Goal: Task Accomplishment & Management: Complete application form

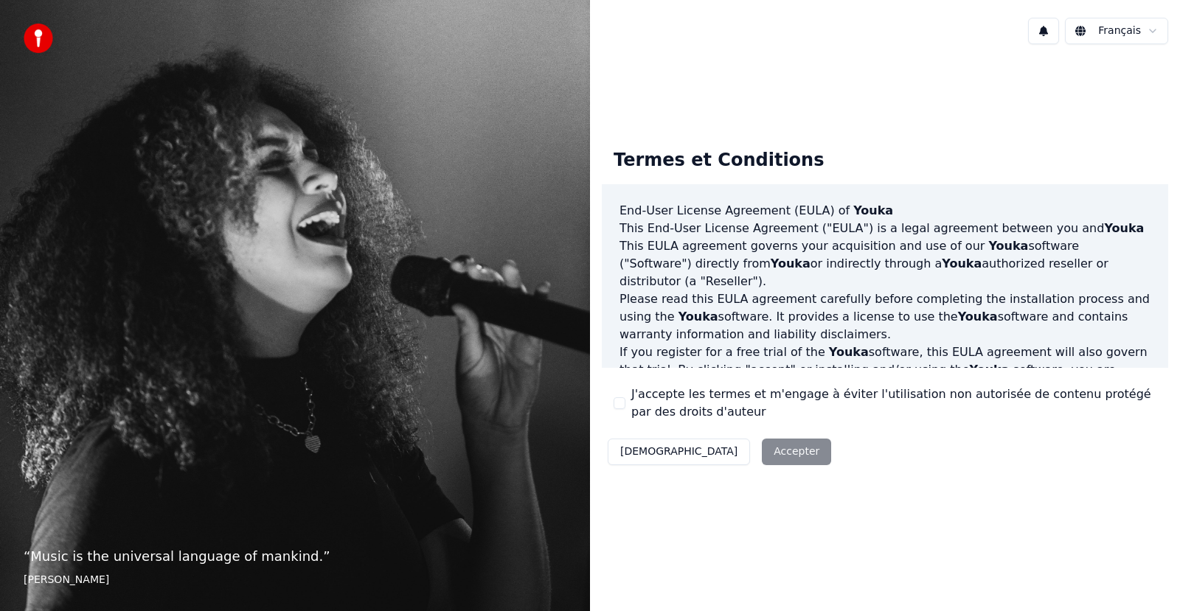
click at [1147, 33] on html "“ Music is the universal language of mankind. ” Henry Wadsworth Longfellow Fran…" at bounding box center [590, 305] width 1180 height 611
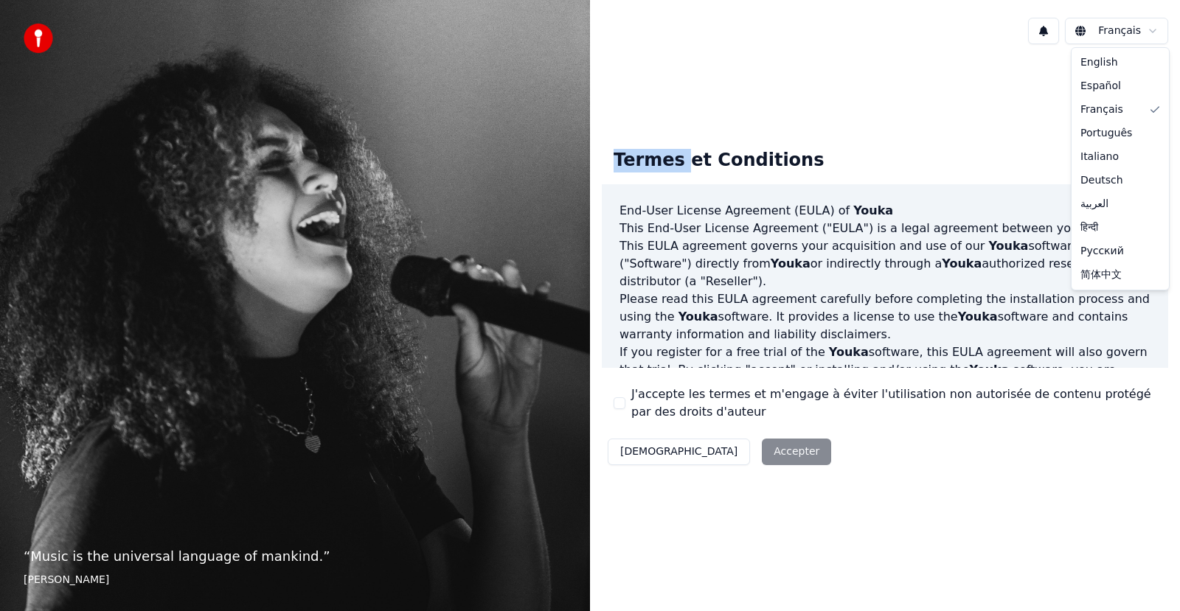
click at [1147, 32] on html "“ Music is the universal language of mankind. ” Henry Wadsworth Longfellow Fran…" at bounding box center [590, 305] width 1180 height 611
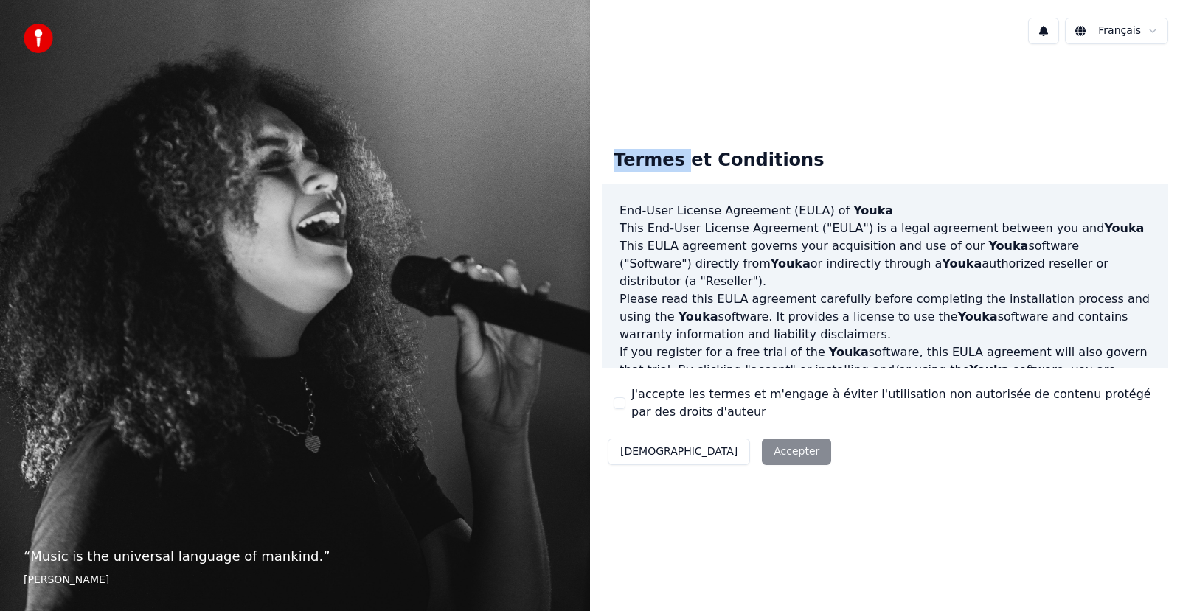
click at [1147, 32] on html "“ Music is the universal language of mankind. ” Henry Wadsworth Longfellow Fran…" at bounding box center [590, 305] width 1180 height 611
click at [732, 445] on div "Décliner Accepter" at bounding box center [719, 452] width 235 height 38
click at [729, 450] on div "Décliner Accepter" at bounding box center [719, 452] width 235 height 38
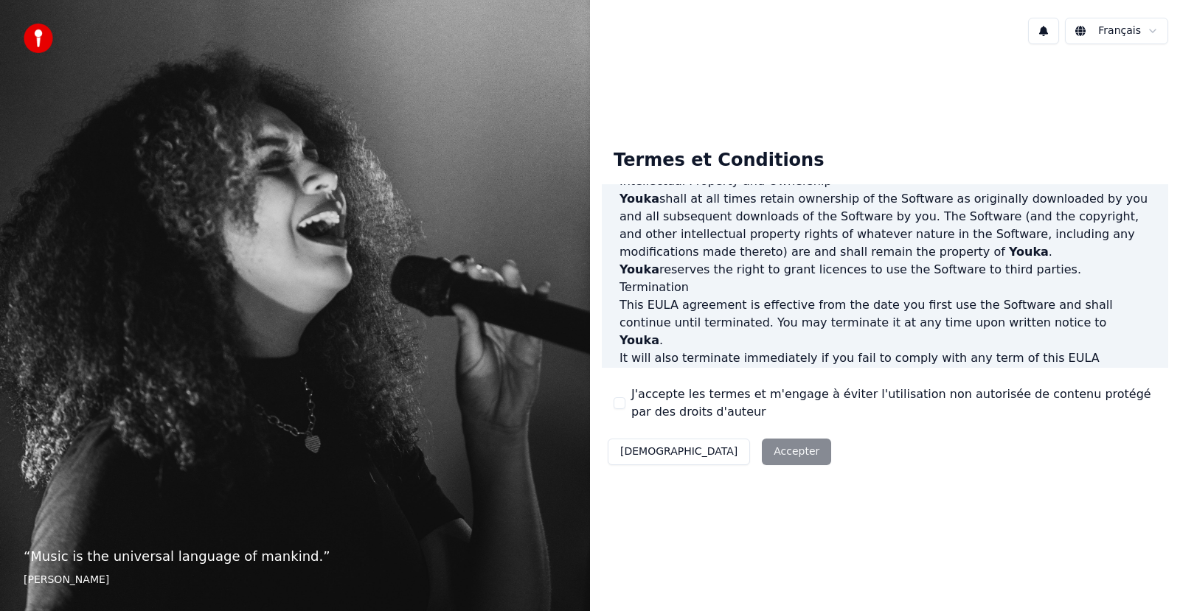
scroll to position [754, 0]
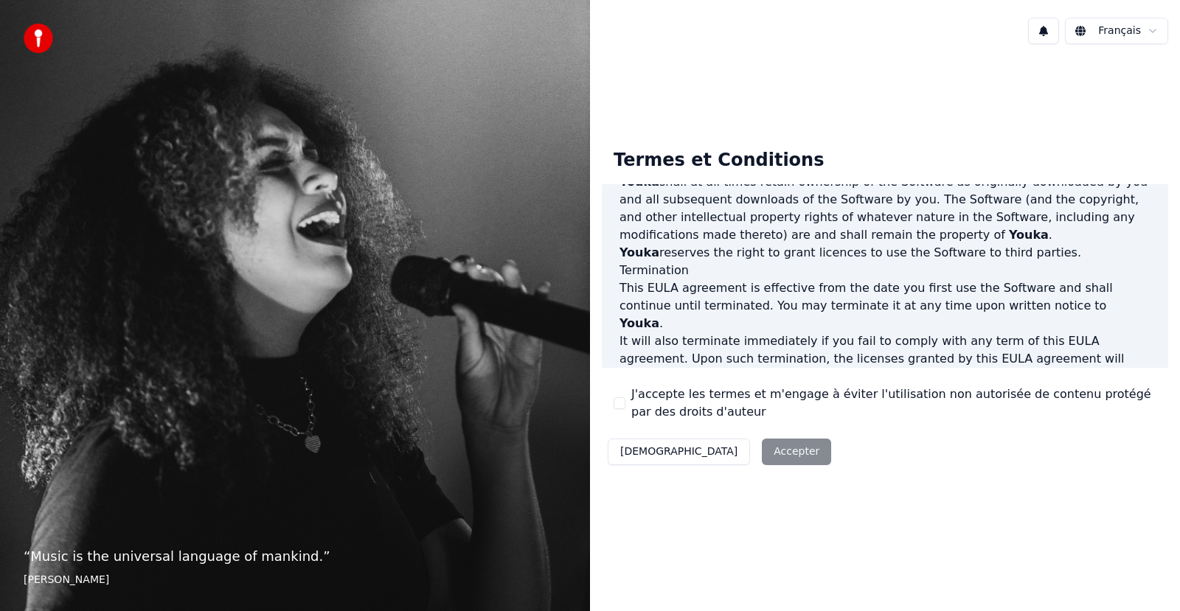
click at [726, 452] on div "Décliner Accepter" at bounding box center [719, 452] width 235 height 38
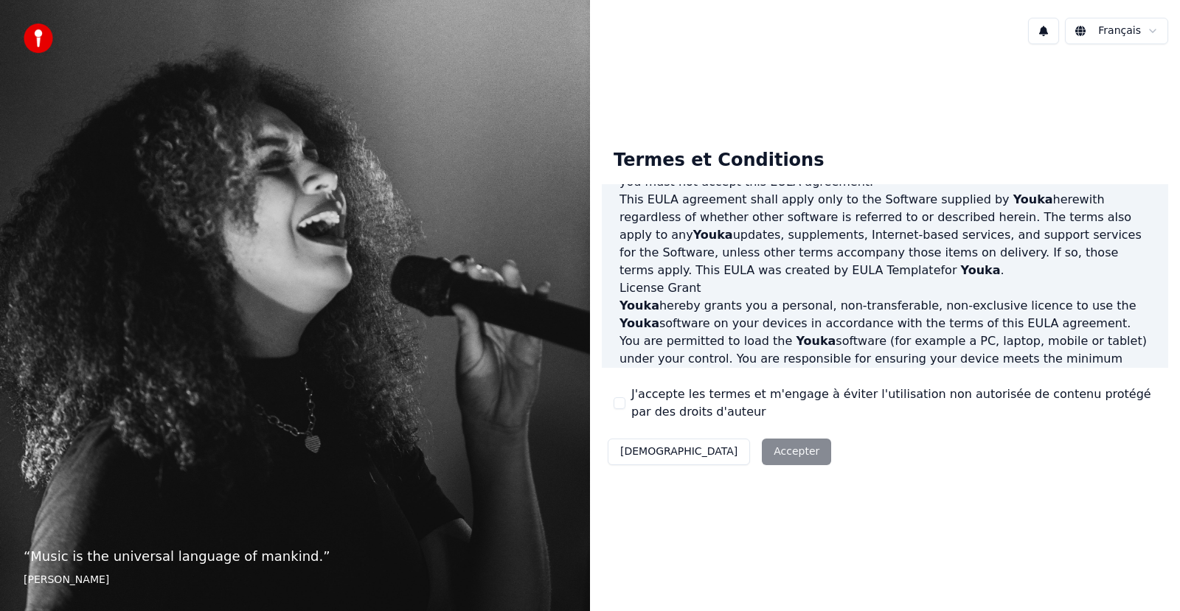
scroll to position [0, 0]
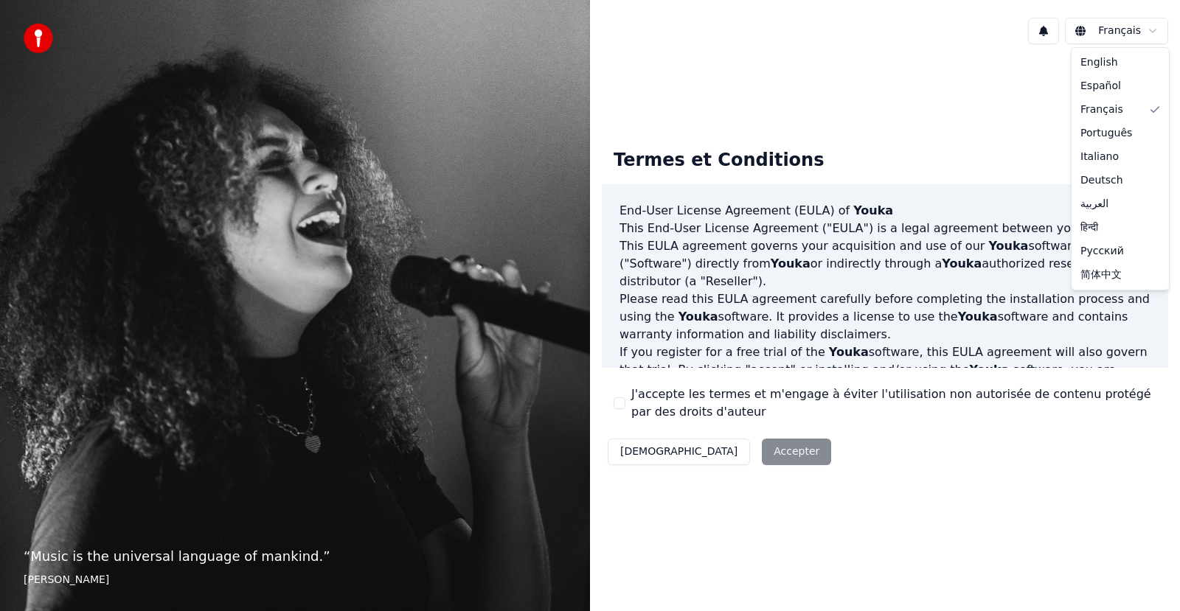
click at [1156, 27] on html "“ Music is the universal language of mankind. ” Henry Wadsworth Longfellow Fran…" at bounding box center [590, 305] width 1180 height 611
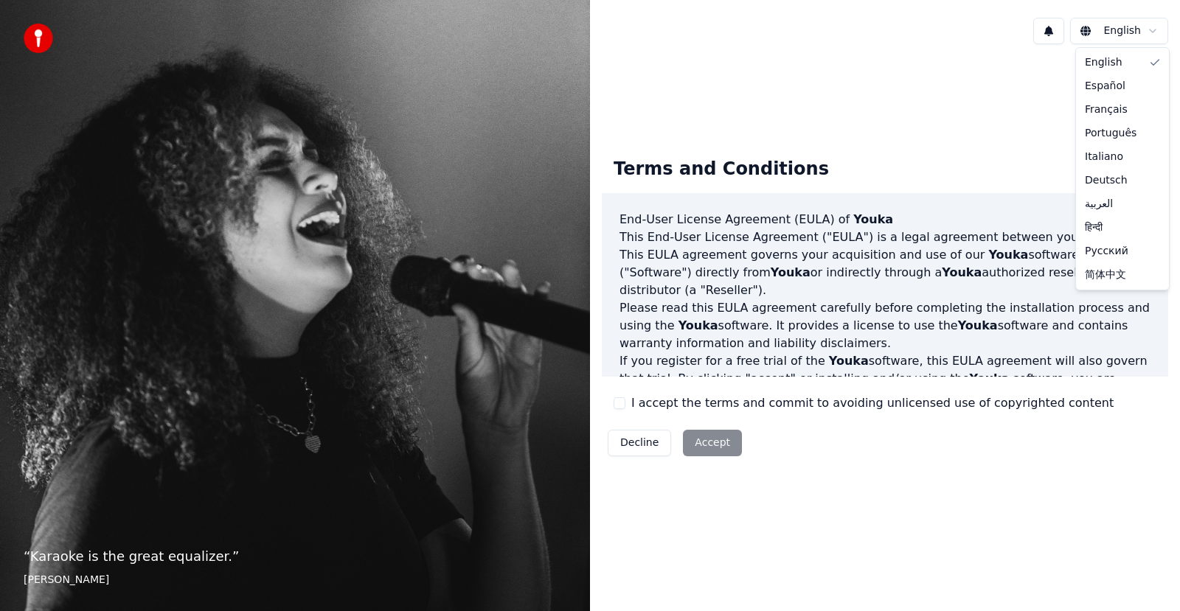
click at [1152, 26] on html "“ Karaoke is the great equalizer. ” Aisha Tyler English Terms and Conditions En…" at bounding box center [590, 305] width 1180 height 611
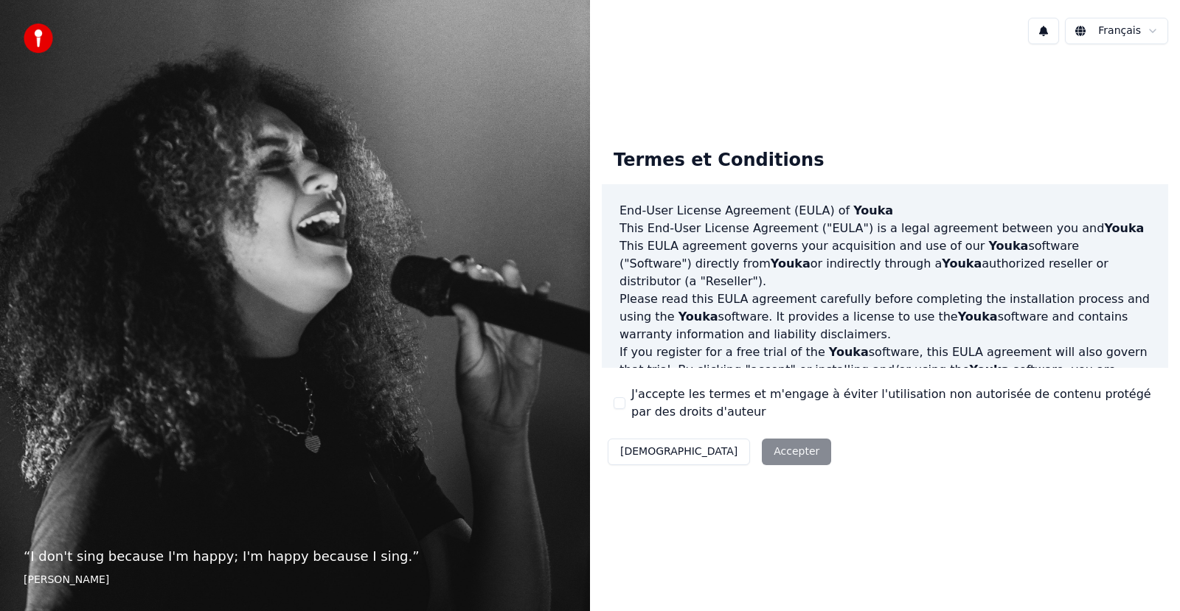
drag, startPoint x: 614, startPoint y: 198, endPoint x: 626, endPoint y: 219, distance: 24.4
click at [625, 218] on div "End-User License Agreement (EULA) of Youka This End-User License Agreement ("EU…" at bounding box center [885, 276] width 566 height 184
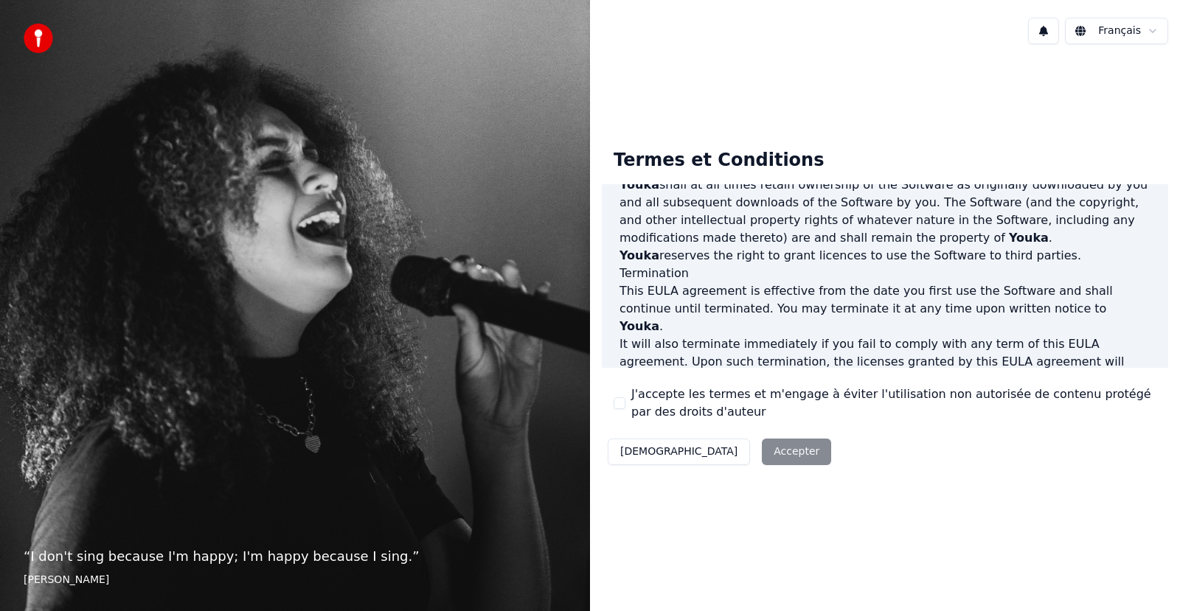
scroll to position [754, 0]
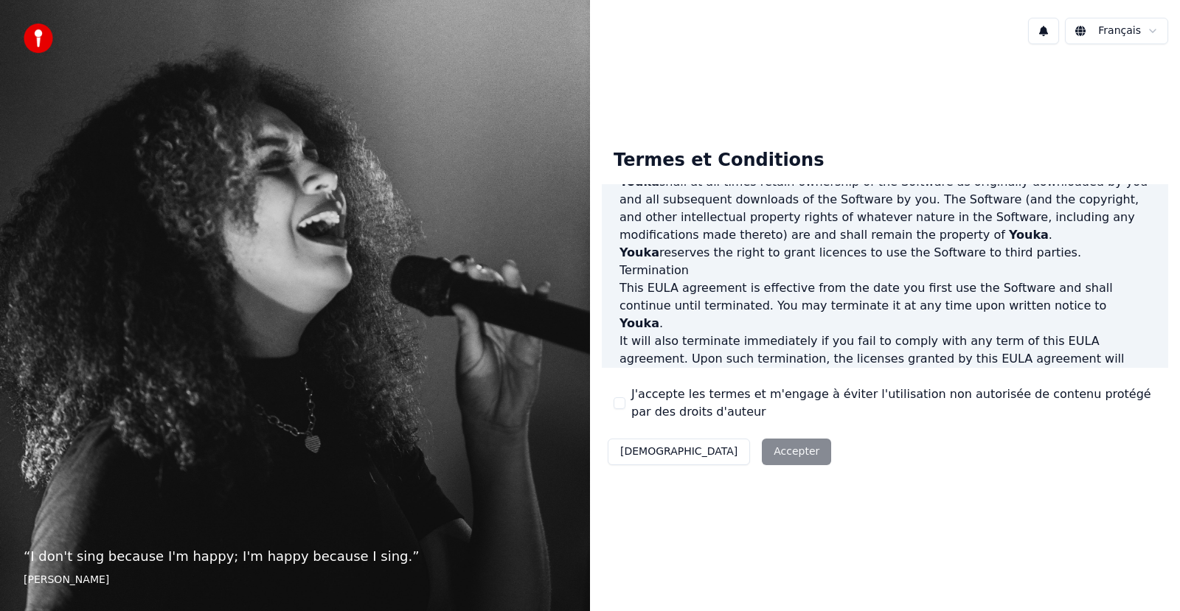
click at [1005, 439] on p "This EULA agreement, and any dispute arising out of or in connection with this …" at bounding box center [884, 456] width 531 height 35
click at [998, 439] on p "This EULA agreement, and any dispute arising out of or in connection with this …" at bounding box center [884, 456] width 531 height 35
click at [997, 361] on div "End-User License Agreement (EULA) of Youka This End-User License Agreement ("EU…" at bounding box center [885, 276] width 566 height 184
click at [723, 454] on div "Décliner Accepter" at bounding box center [719, 452] width 235 height 38
click at [625, 449] on button "[DEMOGRAPHIC_DATA]" at bounding box center [679, 452] width 142 height 27
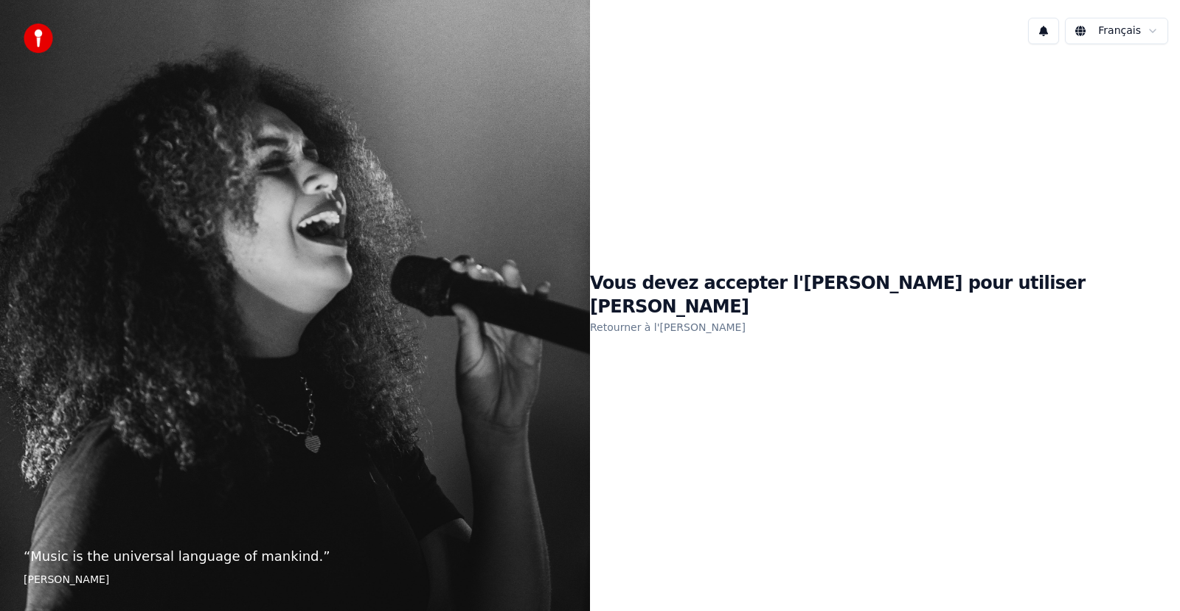
click at [927, 296] on h1 "Vous devez accepter l'EULA pour utiliser Youka" at bounding box center [885, 295] width 590 height 47
click at [1131, 37] on html "“ Music is the universal language of mankind. ” Henry Wadsworth Longfellow Fran…" at bounding box center [590, 305] width 1180 height 611
drag, startPoint x: 973, startPoint y: 452, endPoint x: 930, endPoint y: 611, distance: 164.4
click at [974, 466] on div "Vous devez accepter l'EULA pour utiliser Youka Retourner à l'EULA" at bounding box center [885, 304] width 590 height 496
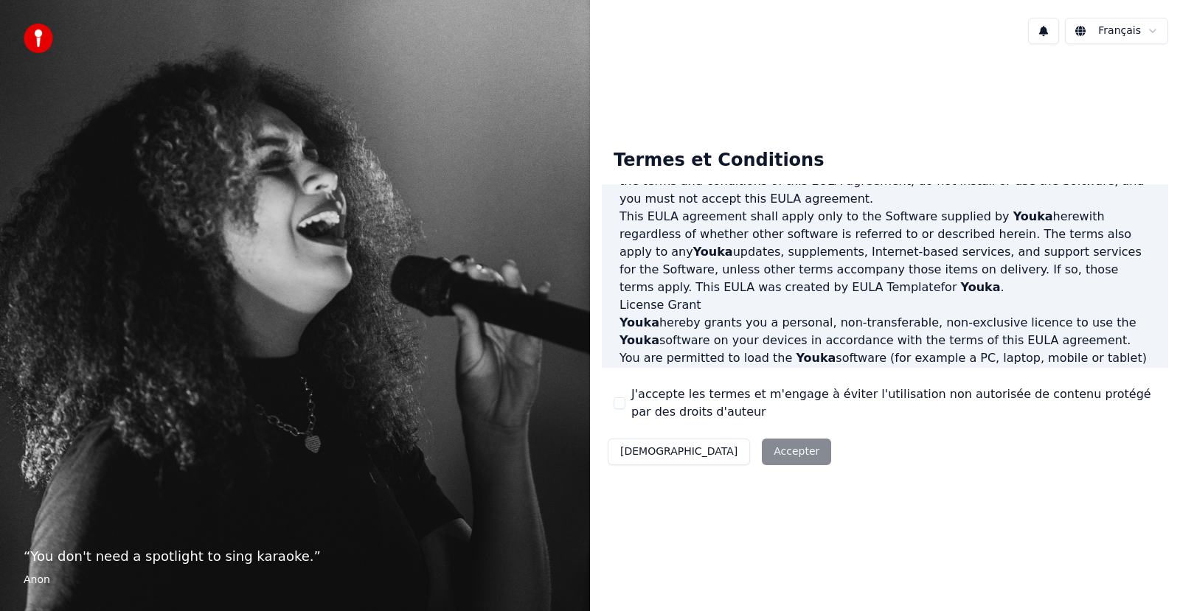
scroll to position [754, 0]
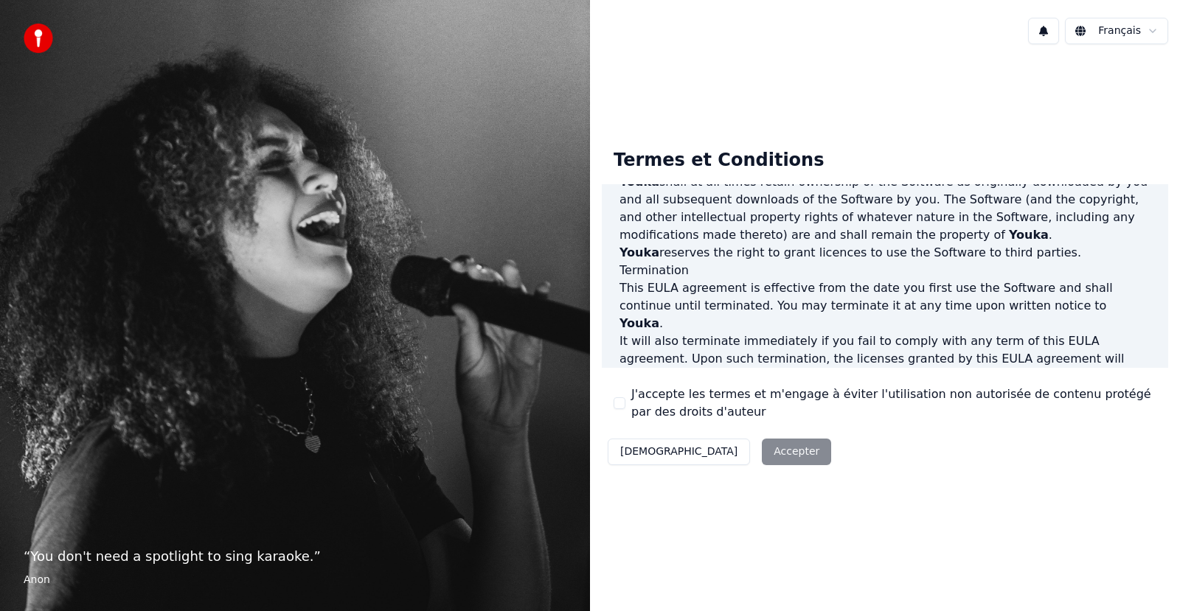
click at [708, 450] on div "Décliner Accepter" at bounding box center [719, 452] width 235 height 38
click at [740, 452] on div "Décliner Accepter" at bounding box center [719, 452] width 235 height 38
click at [721, 454] on div "Décliner Accepter" at bounding box center [719, 452] width 235 height 38
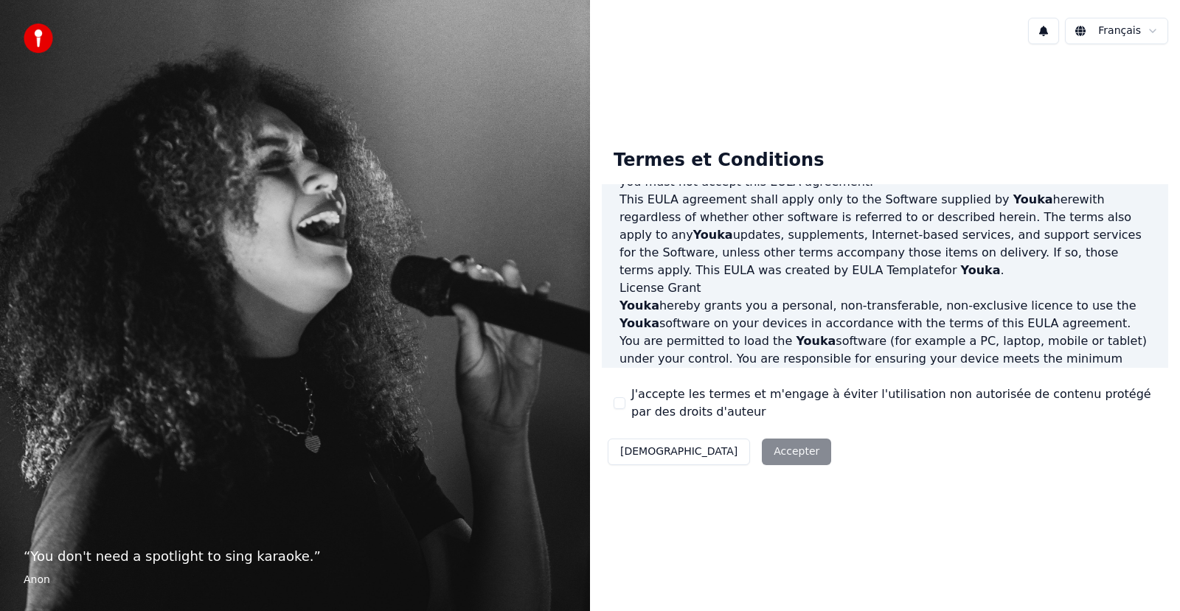
scroll to position [0, 0]
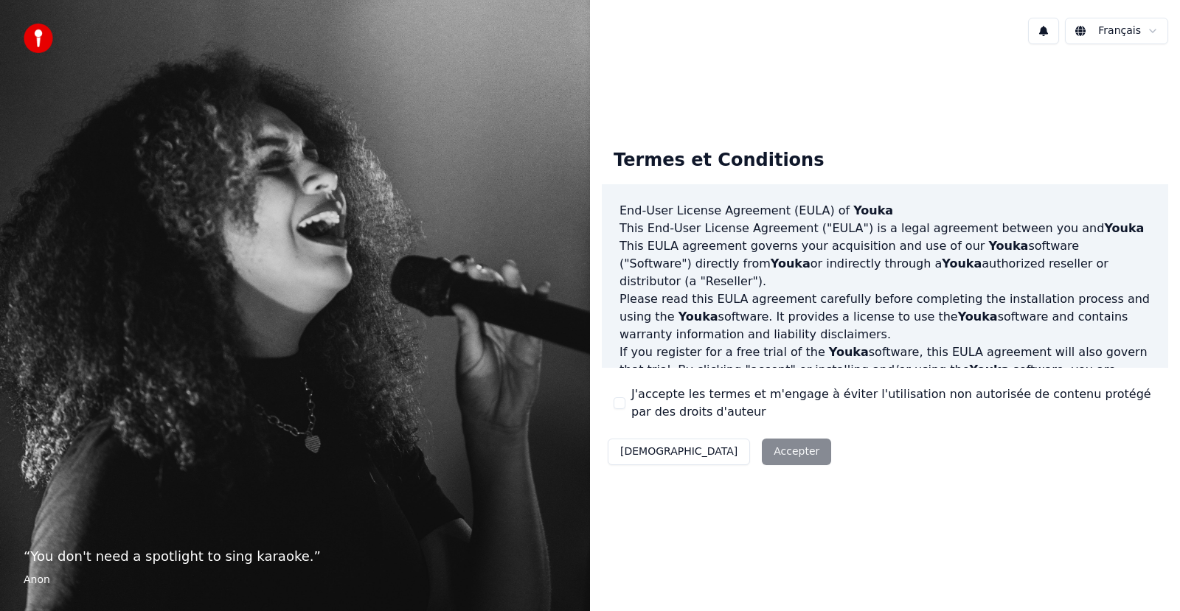
click at [723, 448] on div "Décliner Accepter" at bounding box center [719, 452] width 235 height 38
